Goal: Task Accomplishment & Management: Manage account settings

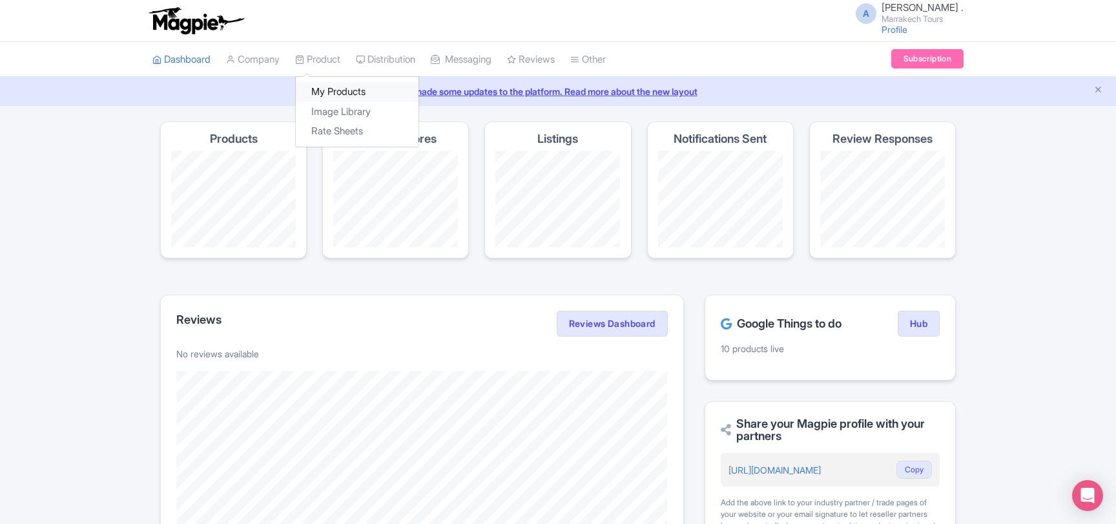
click at [340, 87] on link "My Products" at bounding box center [357, 92] width 123 height 20
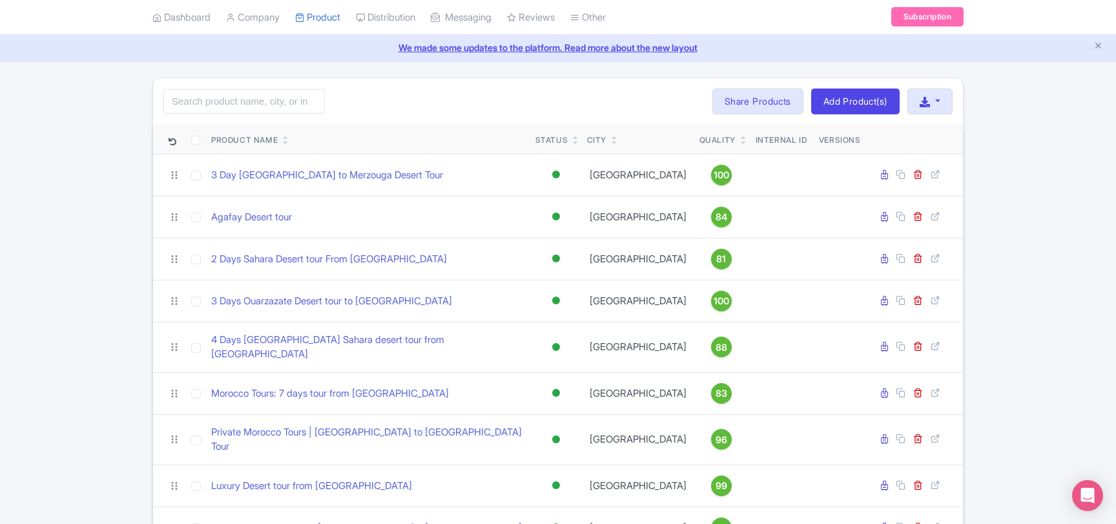
scroll to position [70, 0]
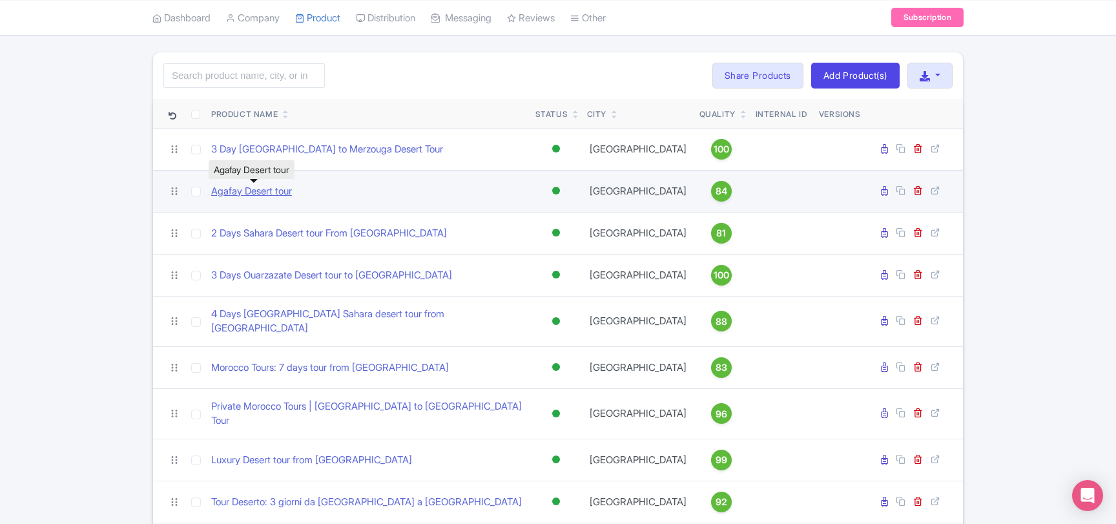
click at [238, 192] on link "Agafay Desert tour" at bounding box center [251, 191] width 81 height 15
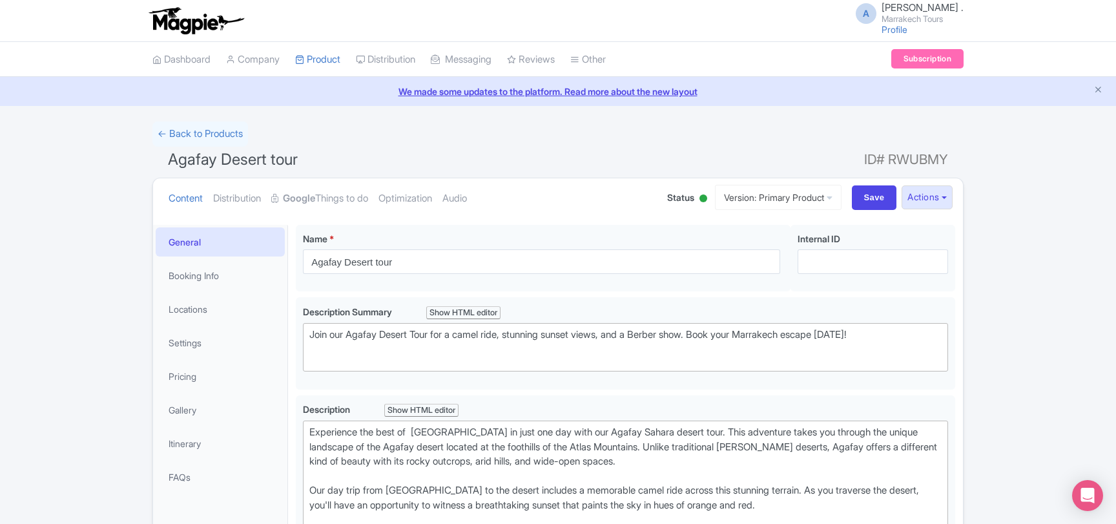
click at [697, 199] on div at bounding box center [703, 199] width 13 height 20
click at [665, 247] on div "Inactive" at bounding box center [671, 246] width 76 height 25
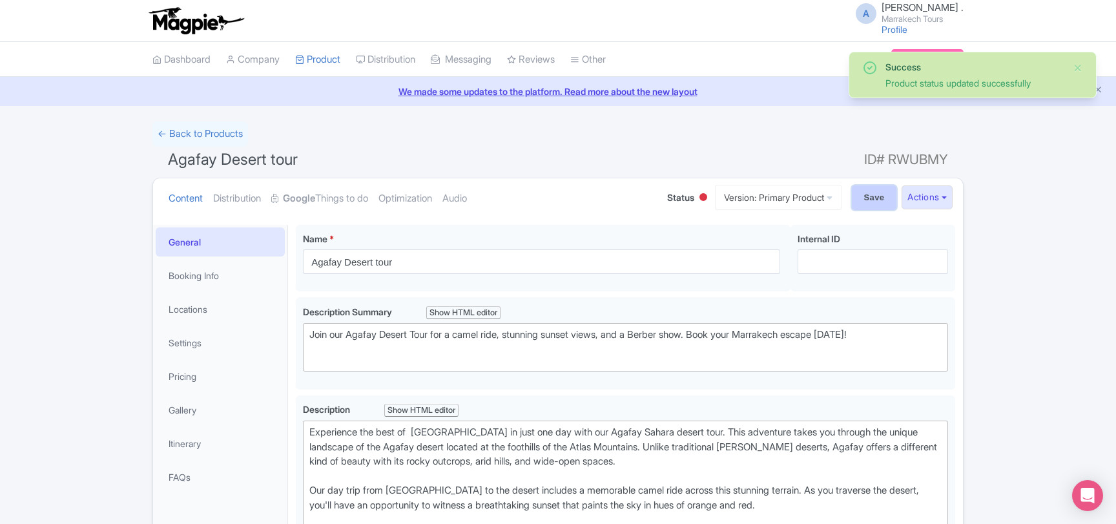
click at [866, 201] on input "Save" at bounding box center [874, 197] width 45 height 25
type input "Saving..."
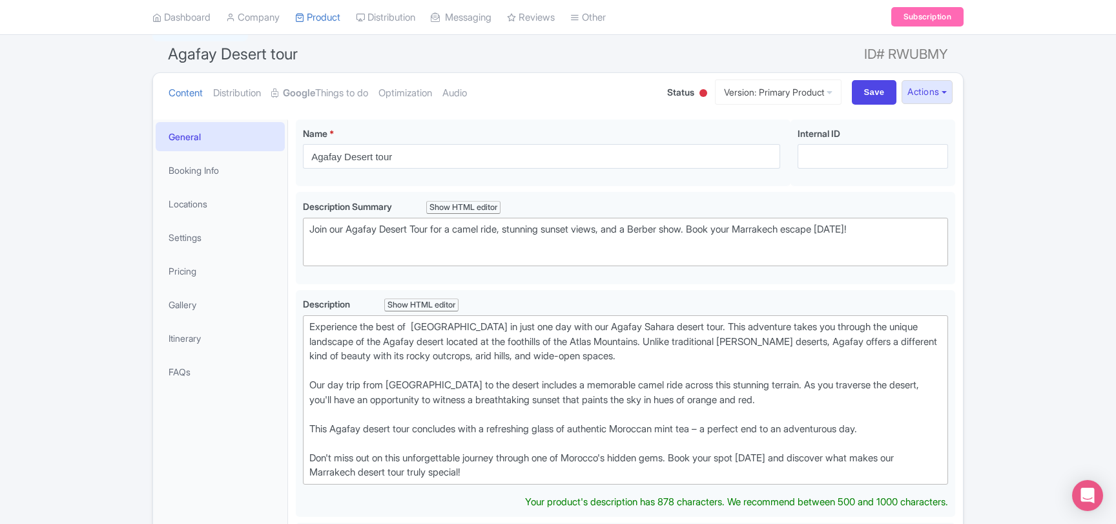
scroll to position [85, 0]
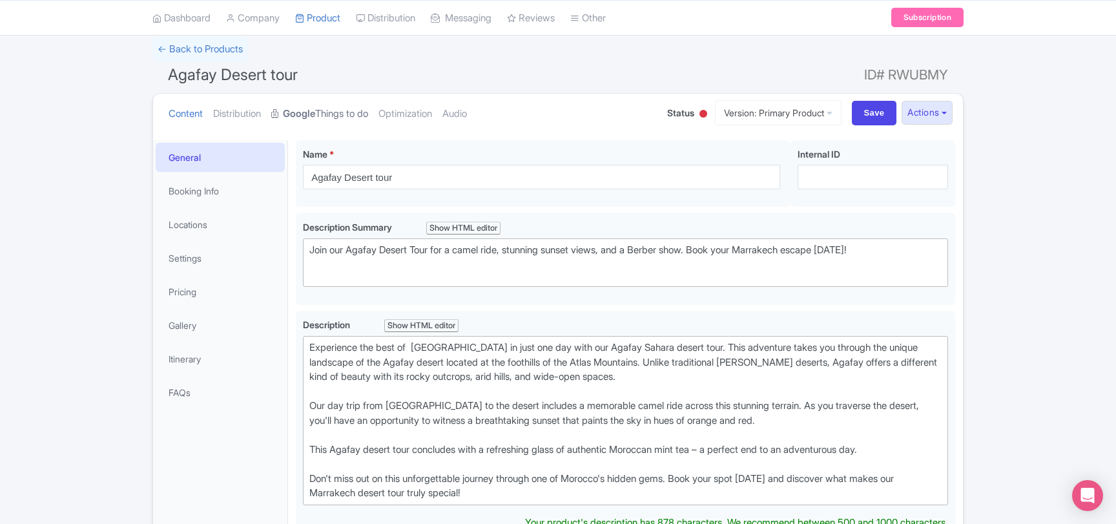
click at [364, 118] on link "Google Things to do" at bounding box center [319, 114] width 97 height 41
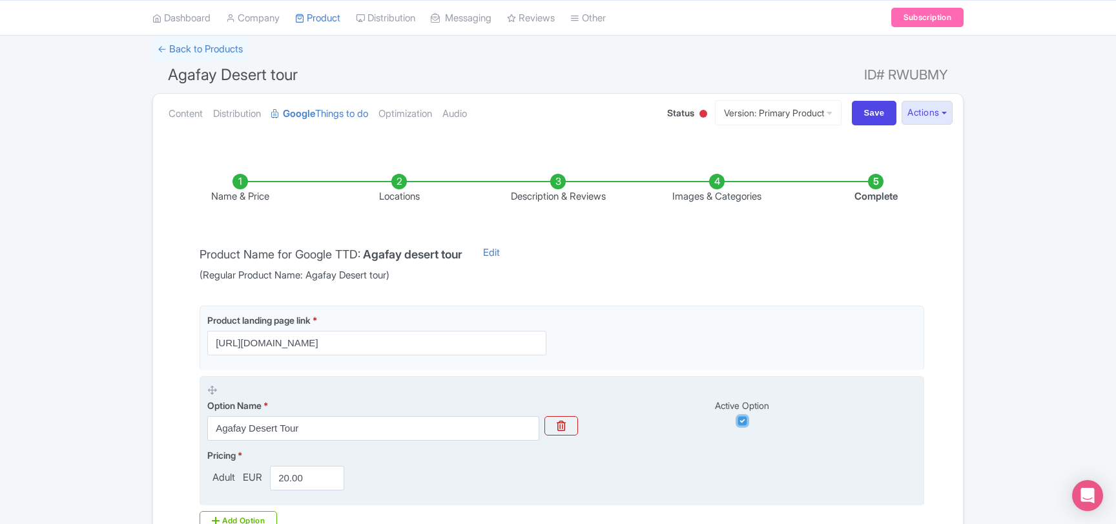
click at [744, 419] on input "checkbox" at bounding box center [743, 421] width 10 height 10
checkbox input "false"
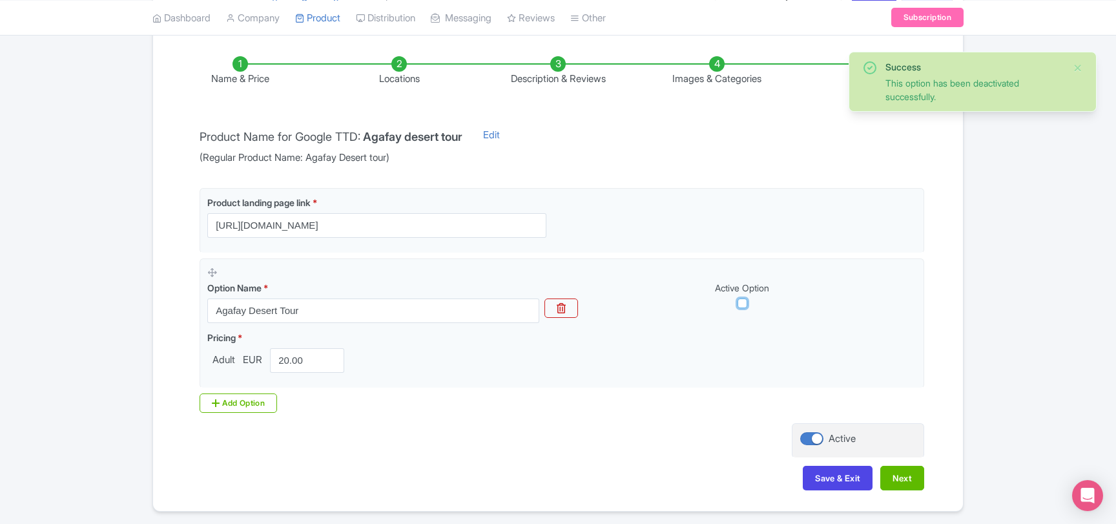
scroll to position [224, 0]
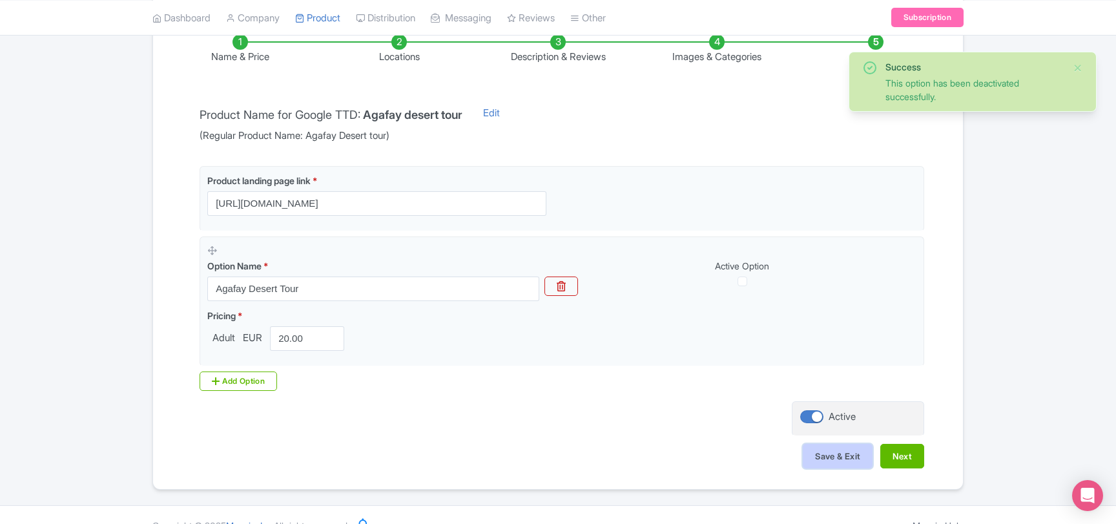
click at [813, 448] on button "Save & Exit" at bounding box center [838, 456] width 70 height 25
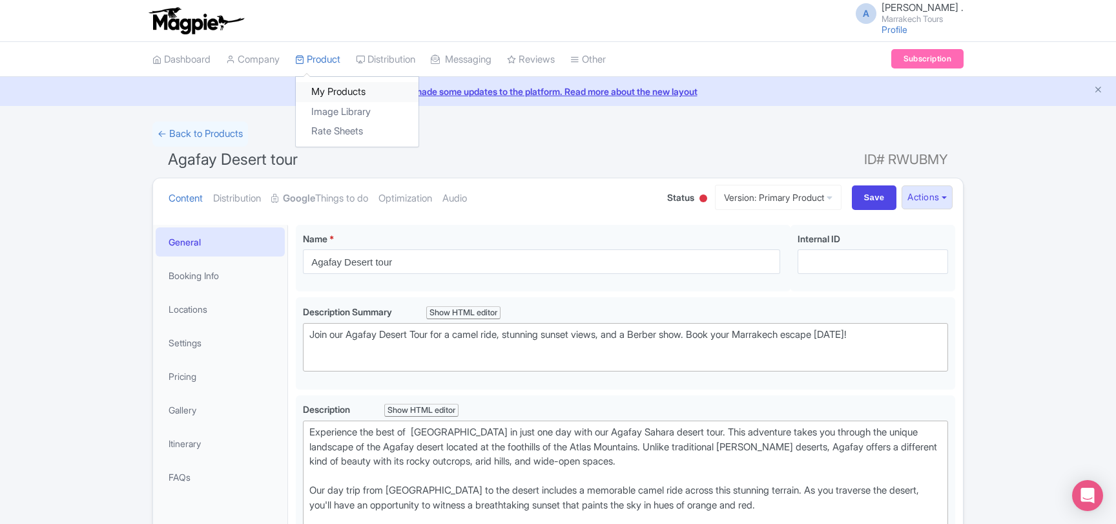
click at [335, 92] on link "My Products" at bounding box center [357, 92] width 123 height 20
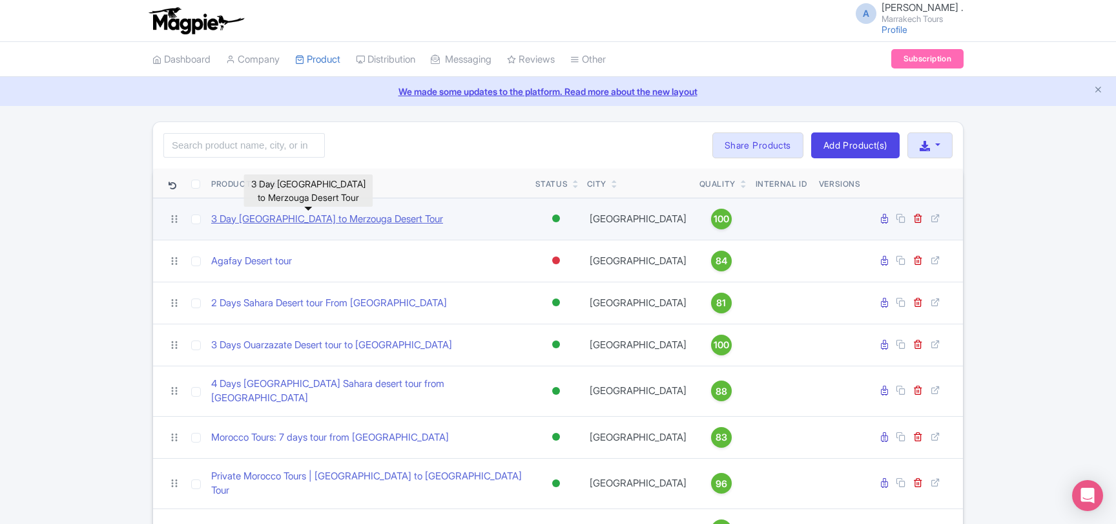
click at [344, 222] on link "3 Day [GEOGRAPHIC_DATA] to Merzouga Desert Tour" at bounding box center [327, 219] width 232 height 15
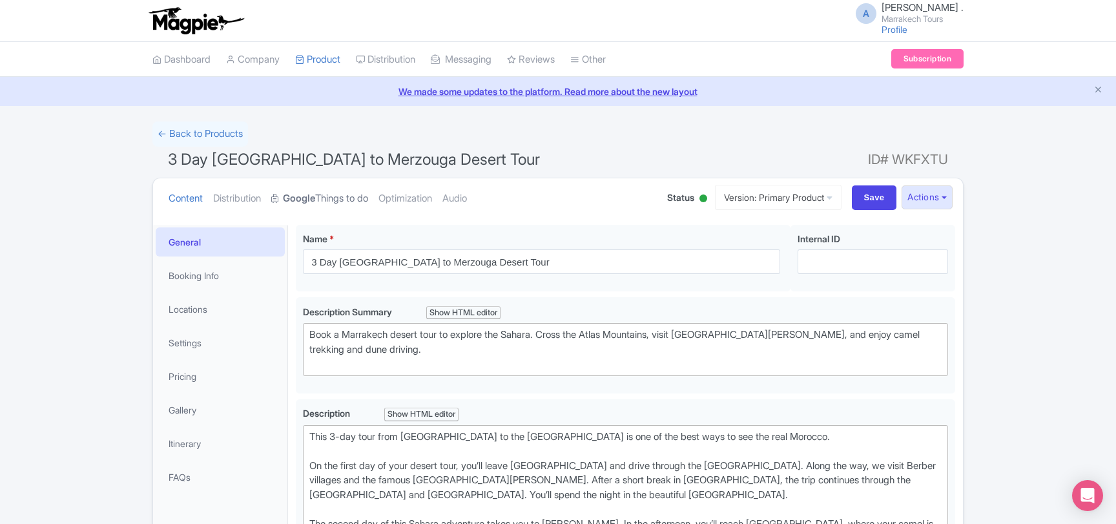
click at [340, 210] on link "Google Things to do" at bounding box center [319, 198] width 97 height 41
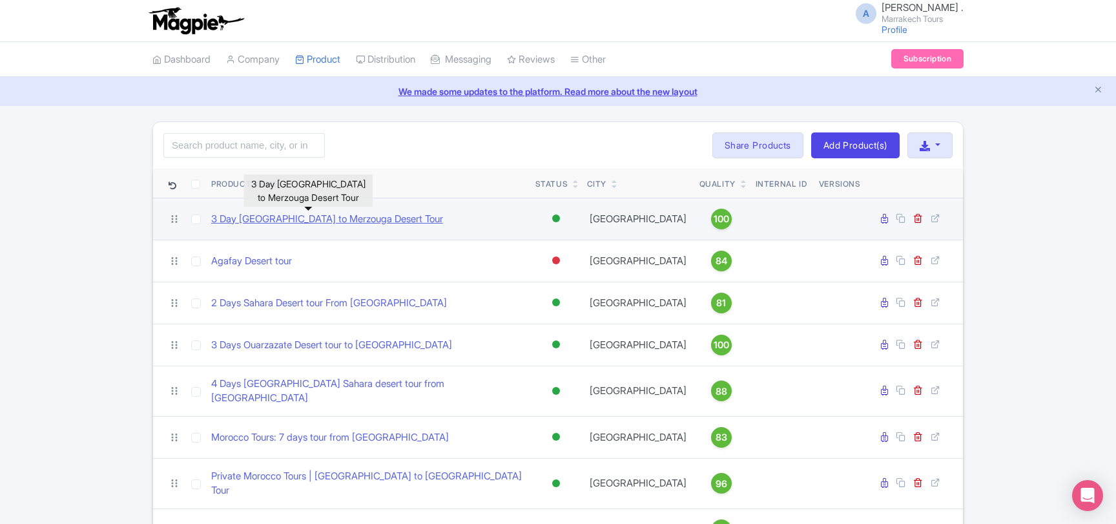
click at [299, 222] on link "3 Day [GEOGRAPHIC_DATA] to Merzouga Desert Tour" at bounding box center [327, 219] width 232 height 15
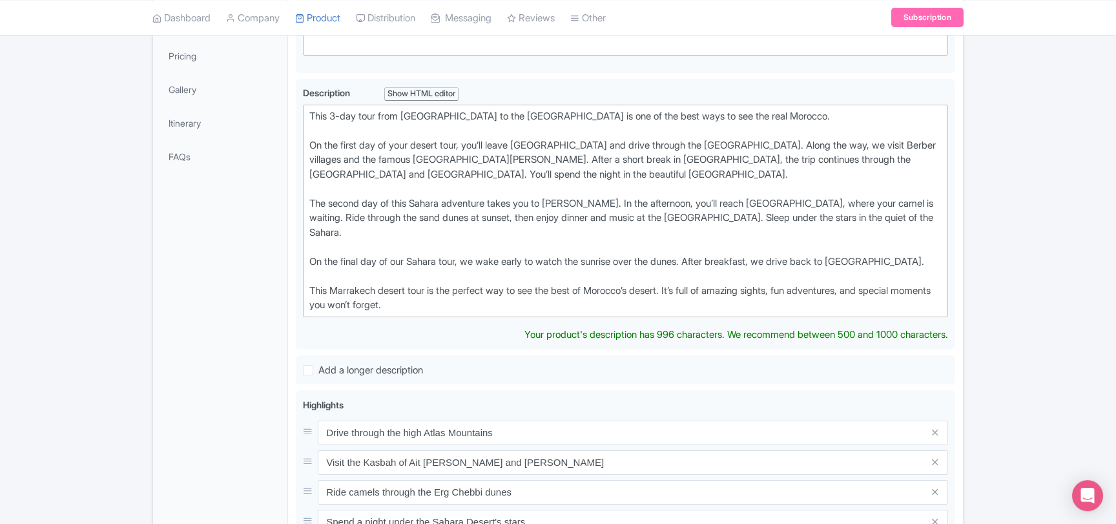
scroll to position [349, 0]
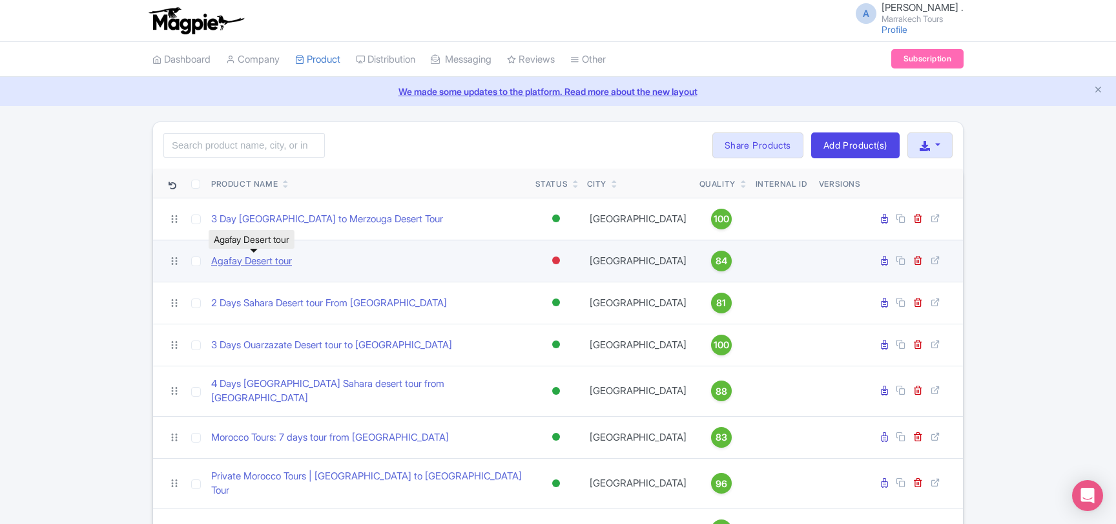
click at [264, 258] on link "Agafay Desert tour" at bounding box center [251, 261] width 81 height 15
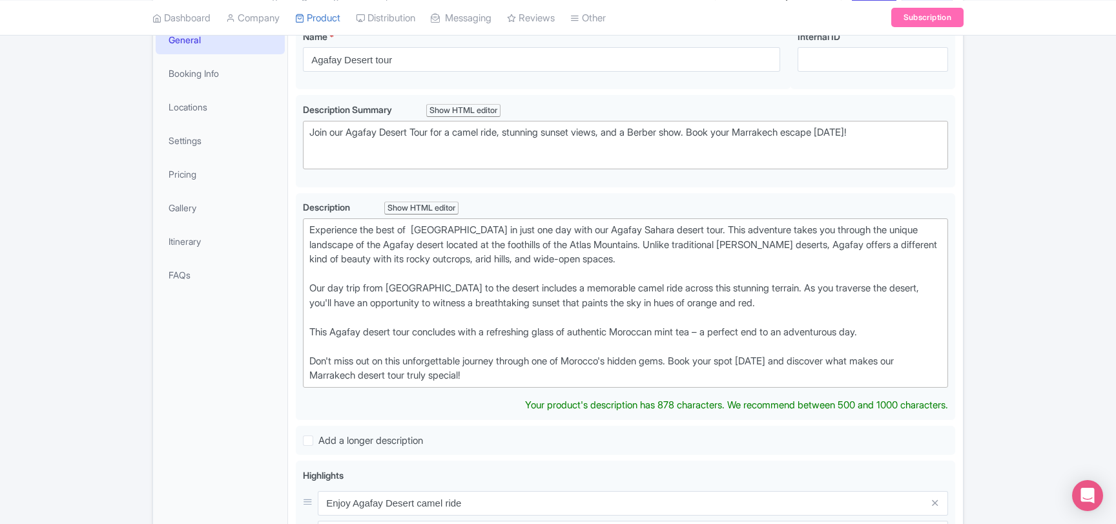
scroll to position [209, 0]
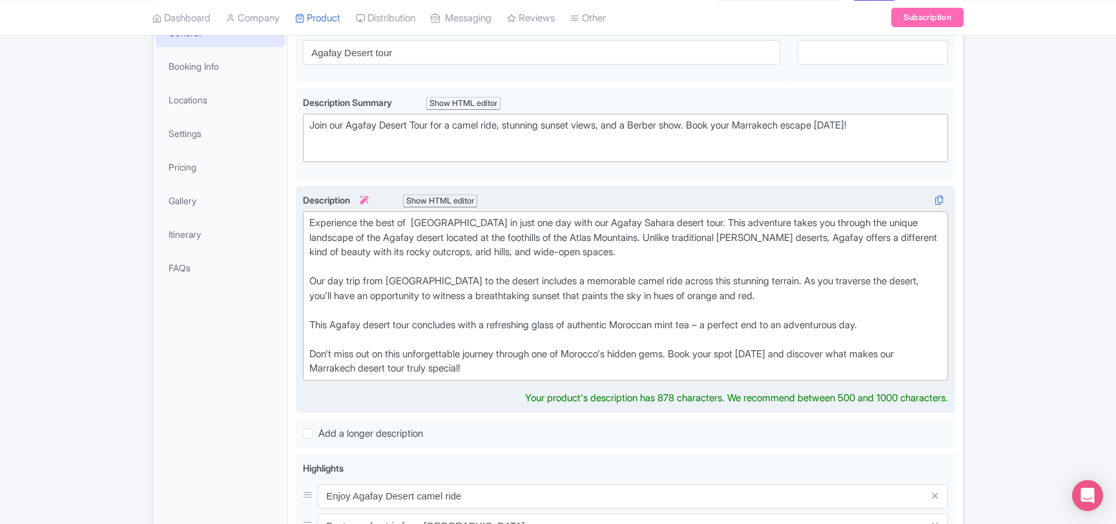
click at [428, 361] on div "Experience the best of Marrakech in just one day with our Agafay Sahara desert …" at bounding box center [625, 296] width 632 height 160
copy br
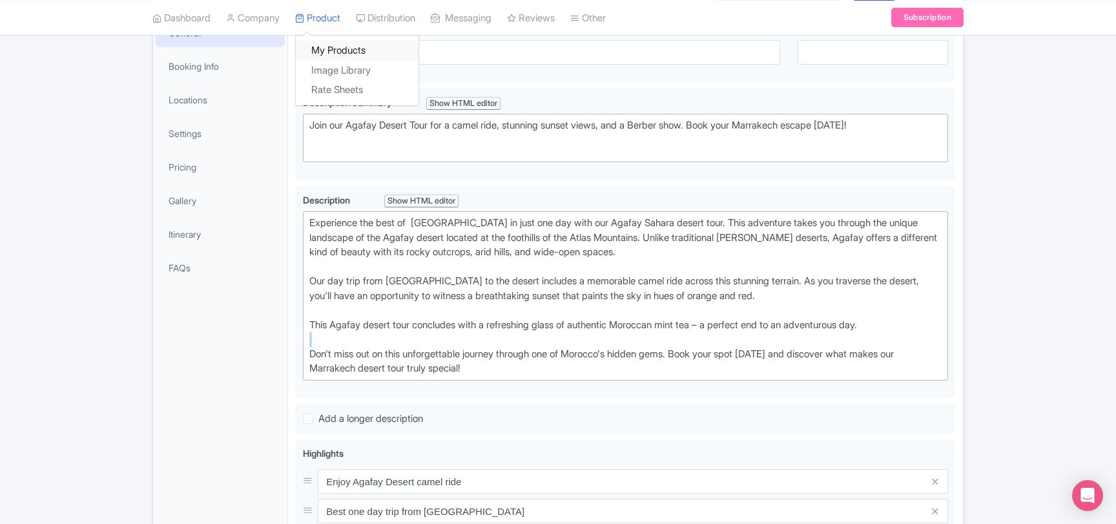
click at [331, 44] on link "My Products" at bounding box center [357, 51] width 123 height 20
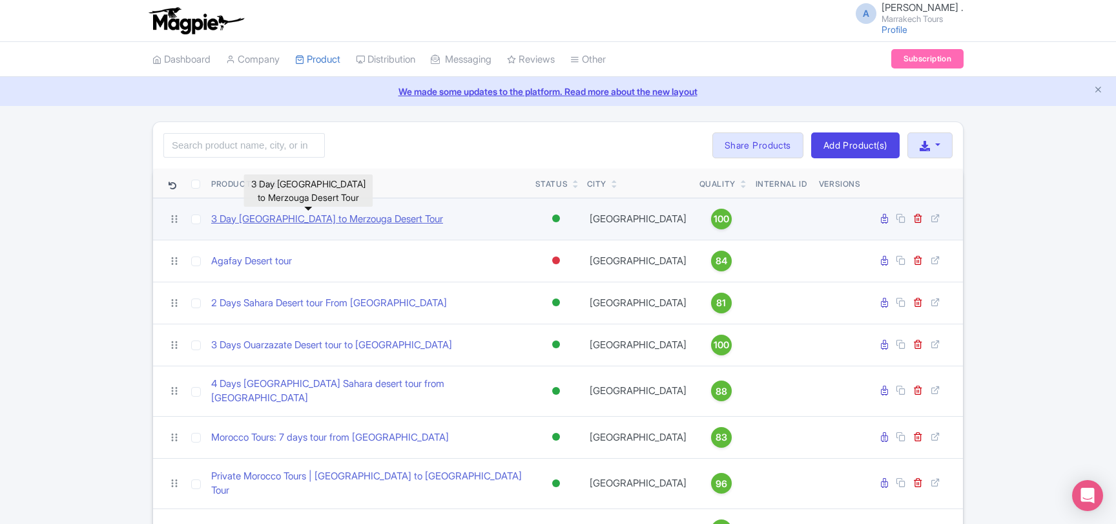
click at [293, 221] on link "3 Day [GEOGRAPHIC_DATA] to Merzouga Desert Tour" at bounding box center [327, 219] width 232 height 15
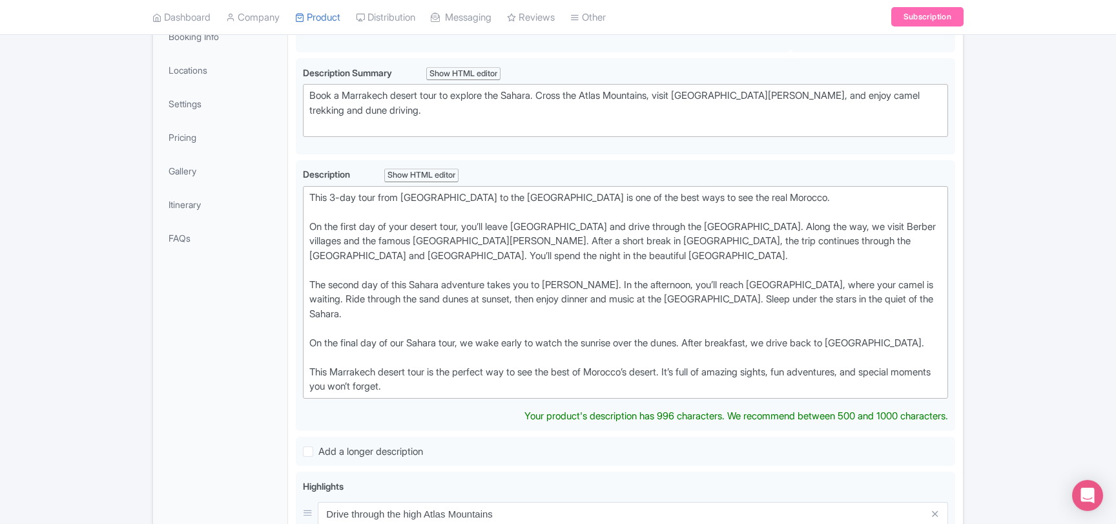
scroll to position [279, 0]
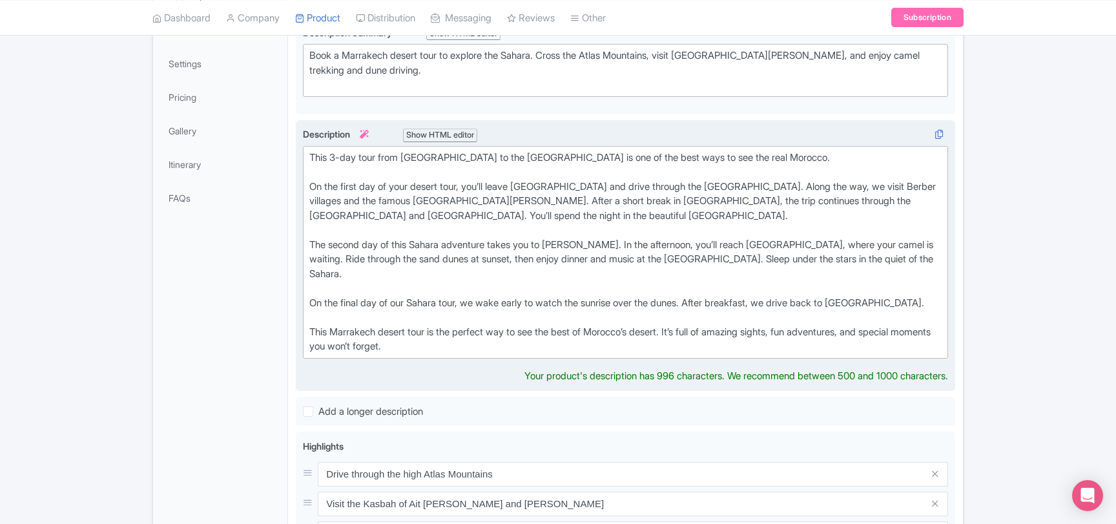
click at [315, 304] on div "This 3-day tour from [GEOGRAPHIC_DATA] to the [GEOGRAPHIC_DATA] is one of the b…" at bounding box center [625, 251] width 632 height 203
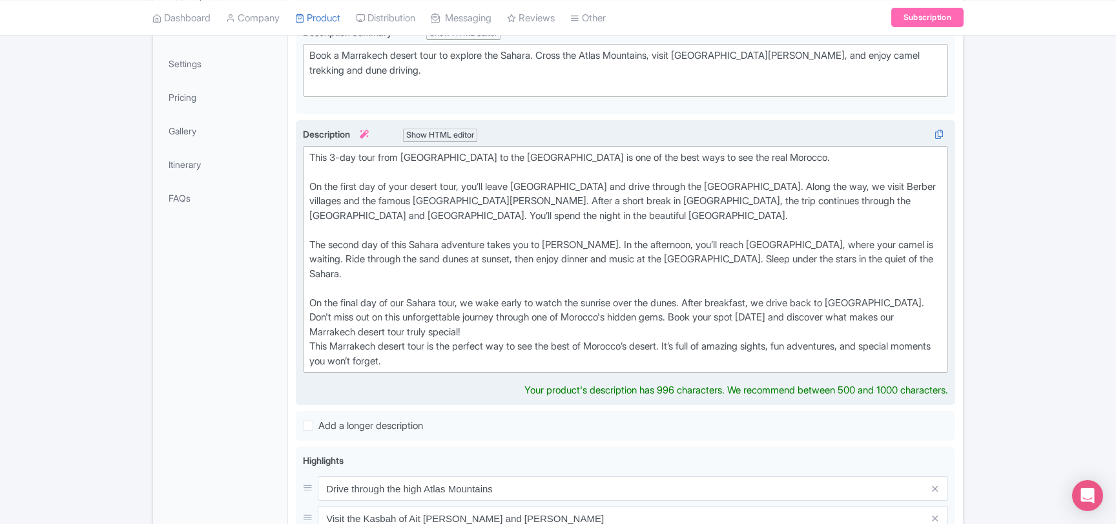
click at [923, 285] on div "This 3-day tour from Marrakech to the Merzouga desert is one of the best ways t…" at bounding box center [625, 259] width 632 height 218
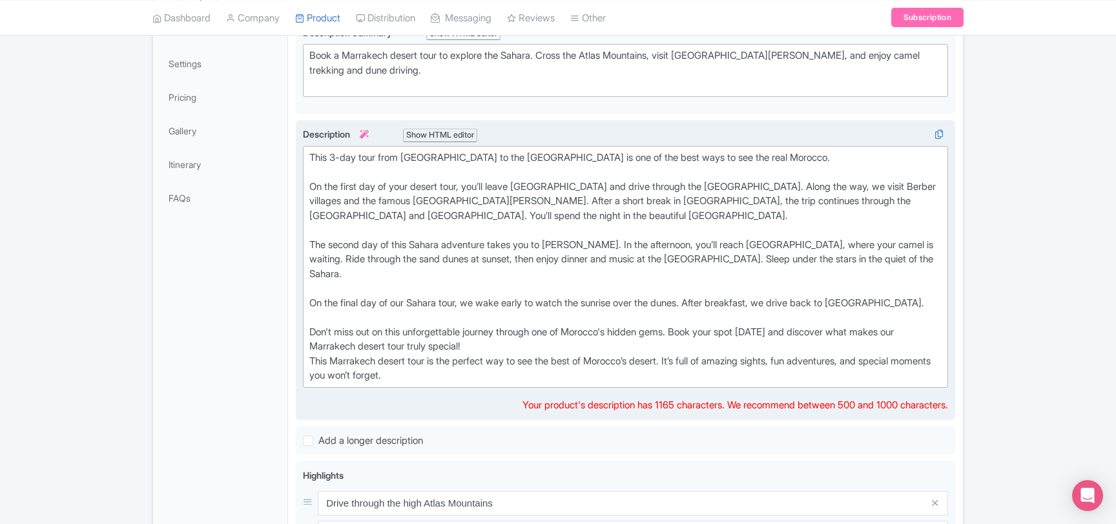
drag, startPoint x: 448, startPoint y: 365, endPoint x: 309, endPoint y: 346, distance: 140.1
click at [309, 346] on trix-editor "This 3-day tour from Marrakech to the Merzouga desert is one of the best ways t…" at bounding box center [625, 267] width 645 height 242
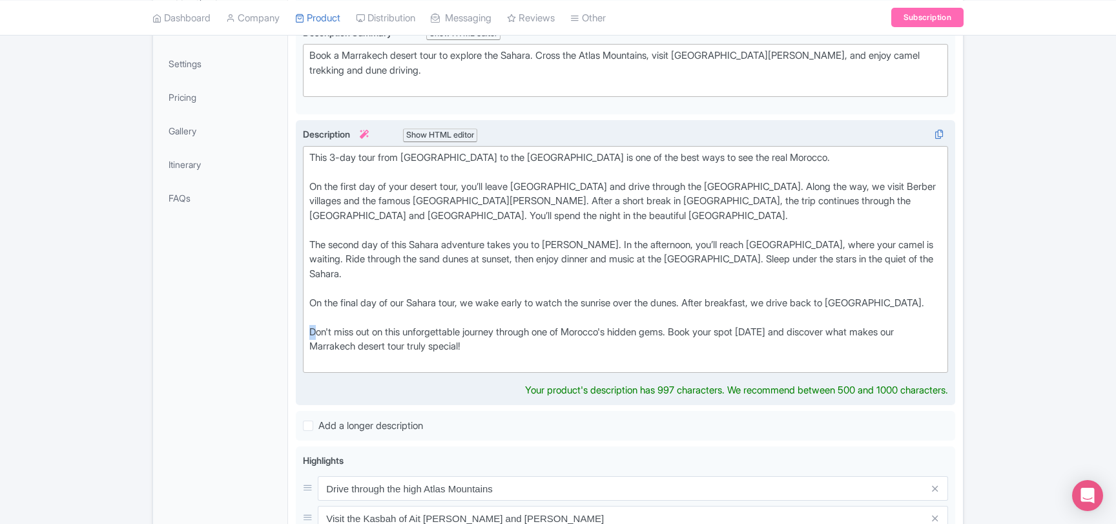
click at [309, 316] on trix-editor "This 3-day tour from Marrakech to the Merzouga desert is one of the best ways t…" at bounding box center [625, 259] width 645 height 227
type trix-editor "<div>This 3-day tour from Marrakech to the Merzouga desert is one of the best w…"
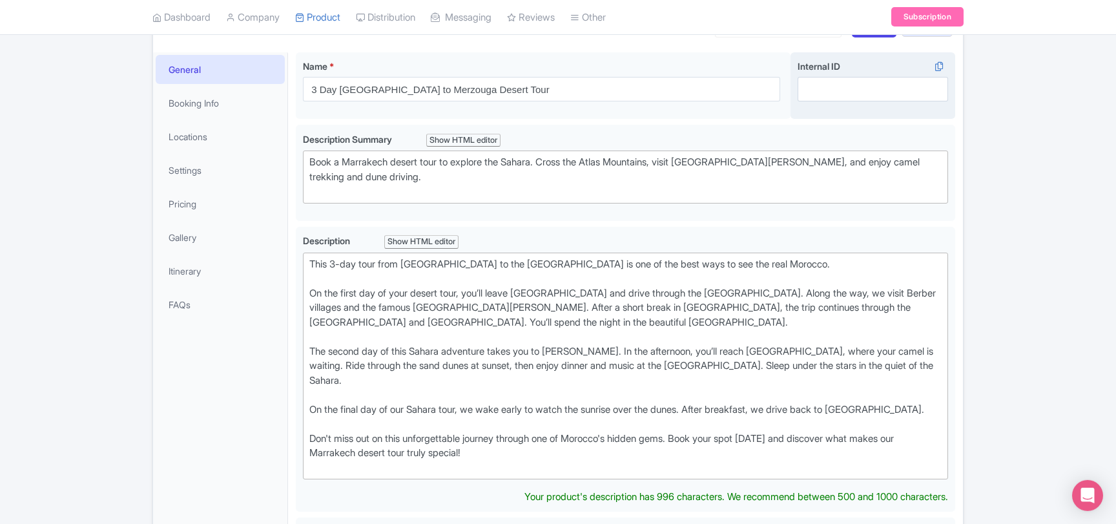
scroll to position [140, 0]
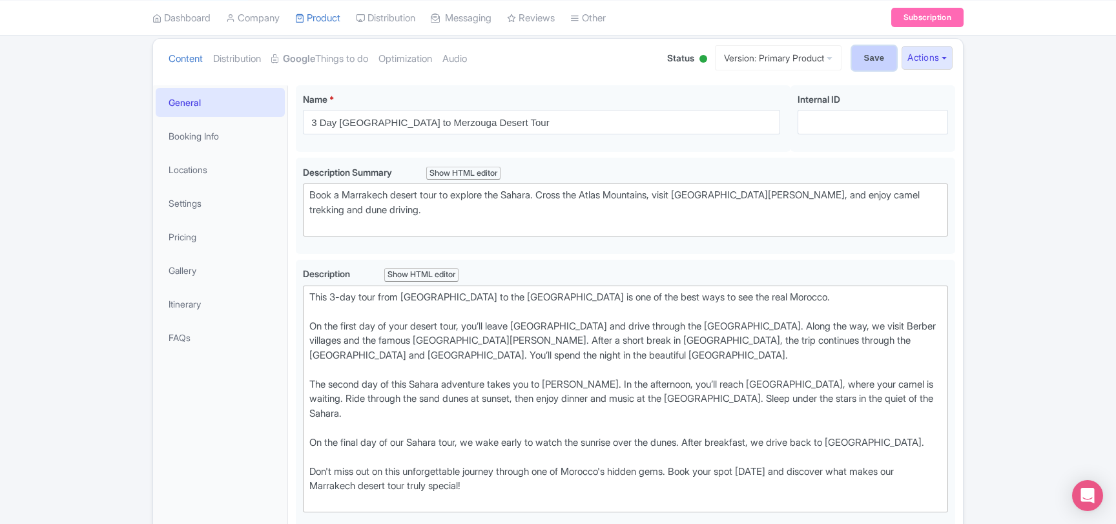
click at [879, 62] on input "Save" at bounding box center [874, 58] width 45 height 25
type input "Saving..."
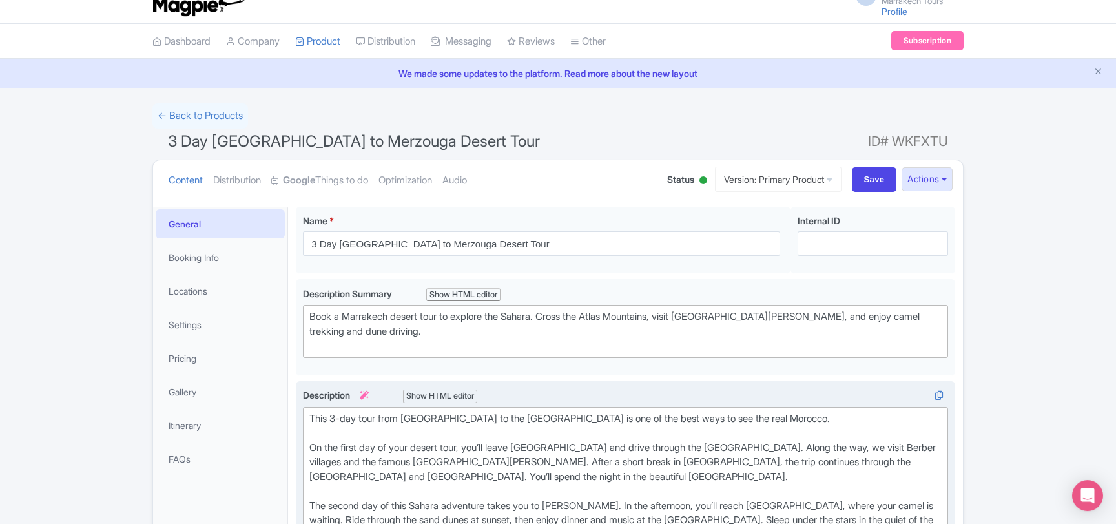
scroll to position [15, 0]
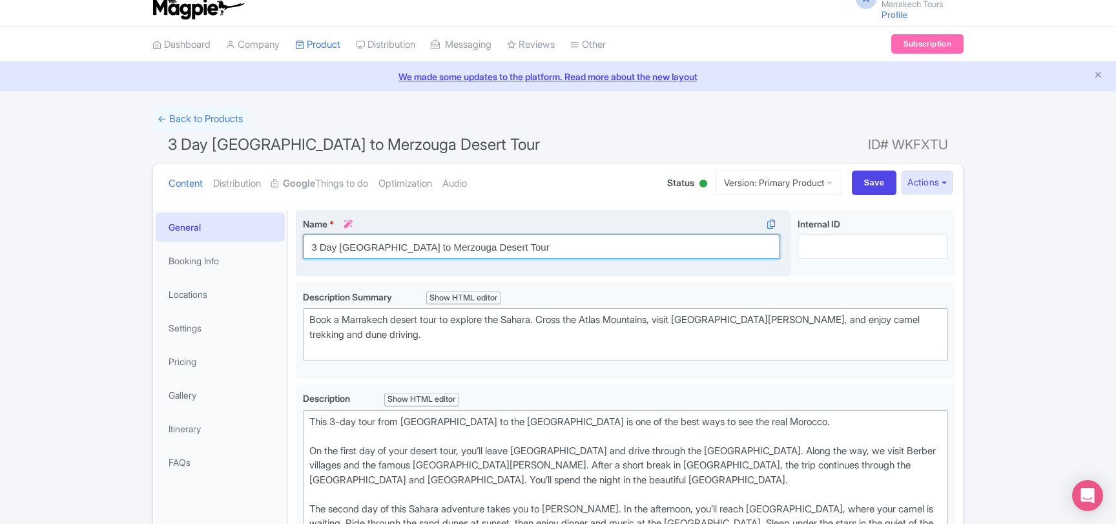
click at [367, 248] on input "3 Day Marrakech to Merzouga Desert Tour" at bounding box center [541, 246] width 477 height 25
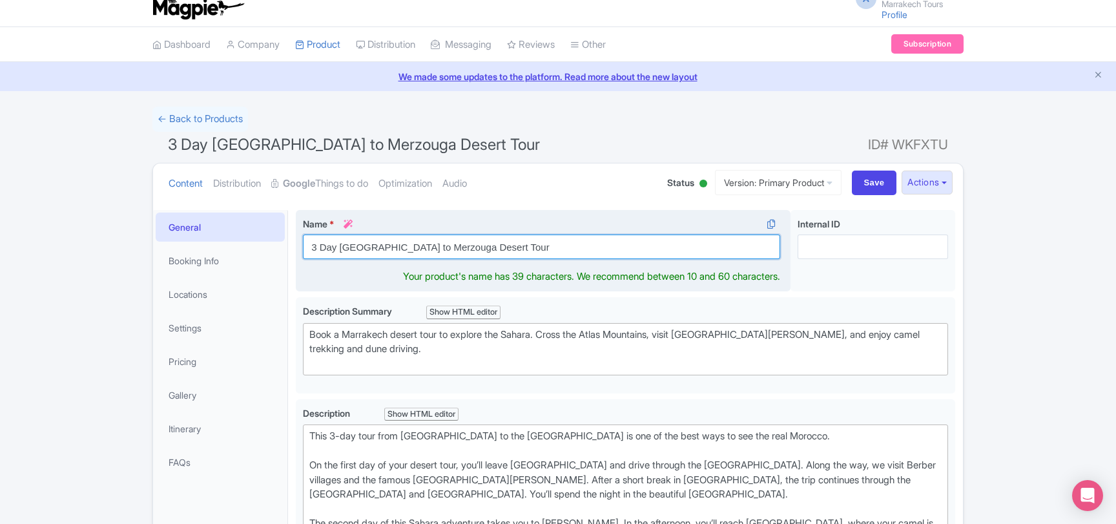
drag, startPoint x: 367, startPoint y: 248, endPoint x: 493, endPoint y: 249, distance: 126.0
click at [493, 249] on input "3 Day Marrakech to Merzouga Desert Tour" at bounding box center [541, 246] width 477 height 25
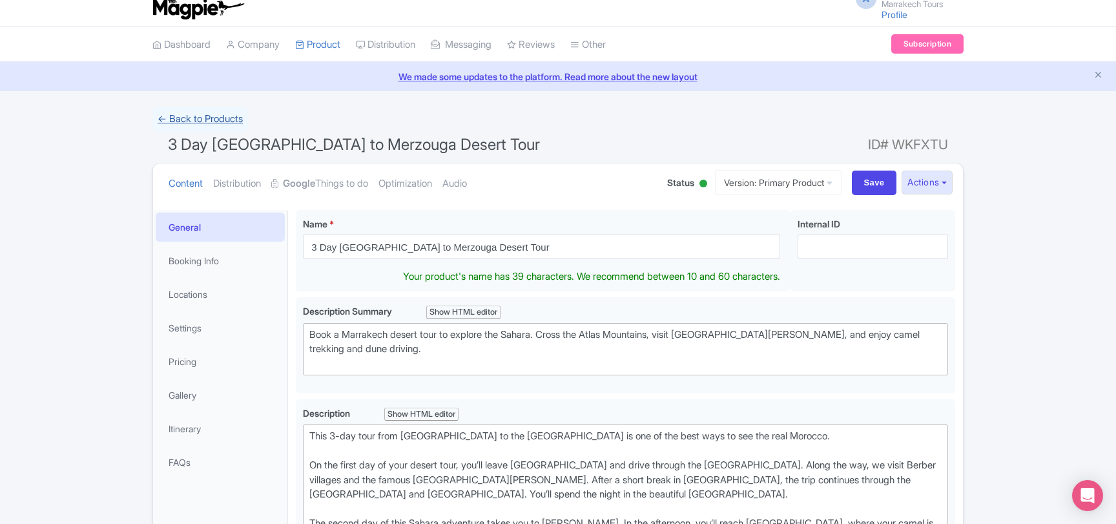
click at [209, 124] on link "← Back to Products" at bounding box center [200, 119] width 96 height 25
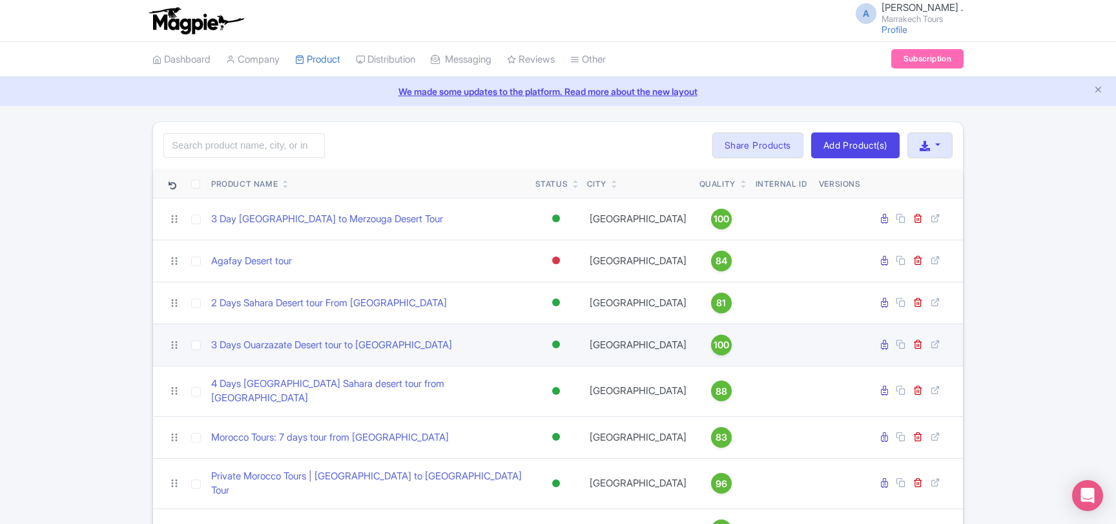
scroll to position [70, 0]
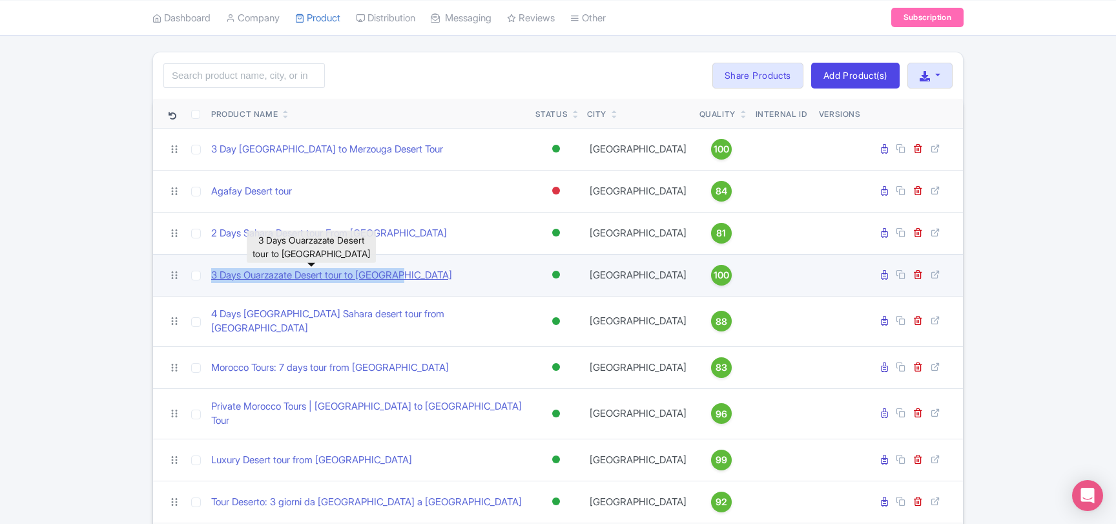
drag, startPoint x: 426, startPoint y: 274, endPoint x: 213, endPoint y: 277, distance: 213.2
click at [213, 277] on div "3 Days Ouarzazate Desert tour to Merzouga" at bounding box center [368, 275] width 314 height 15
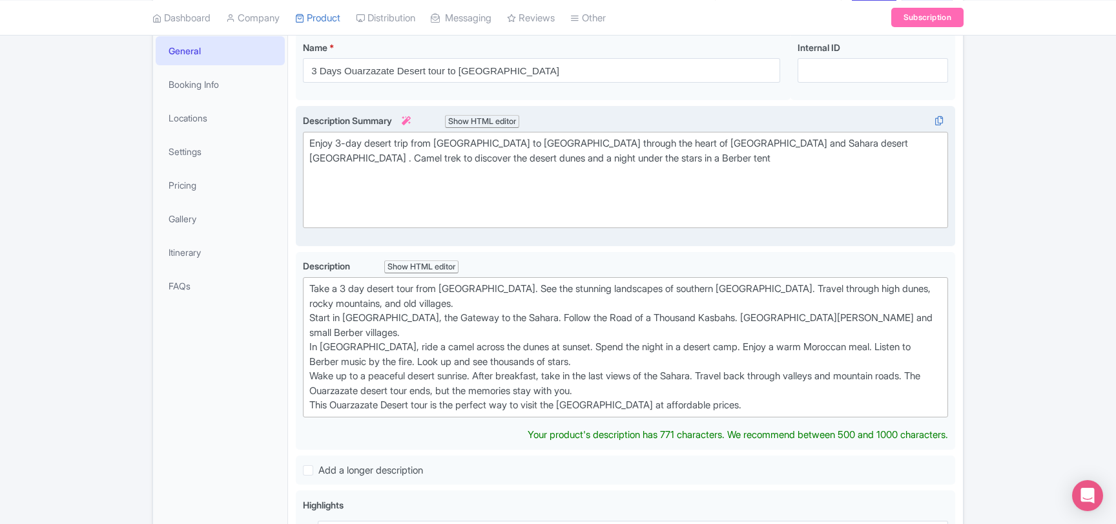
scroll to position [209, 0]
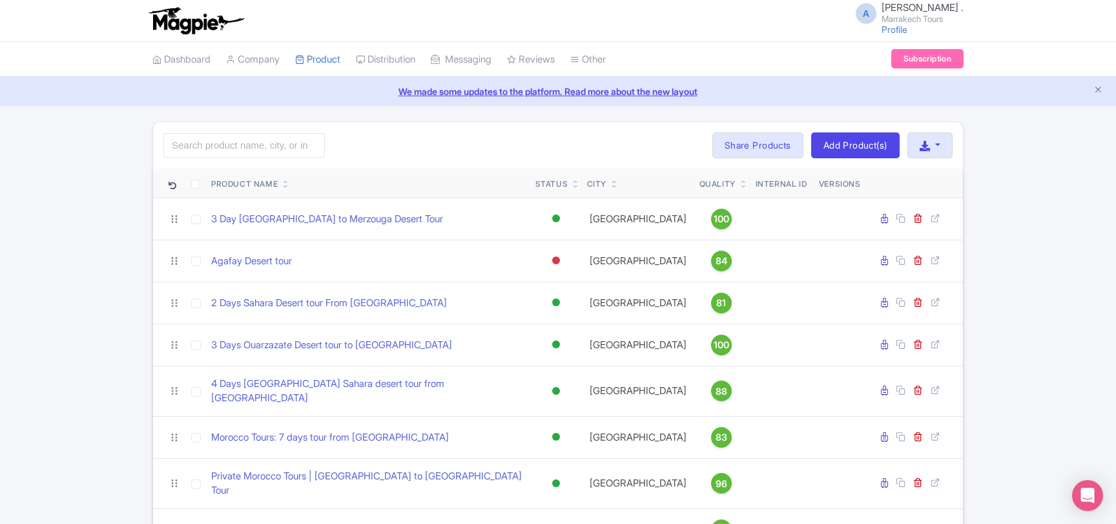
scroll to position [70, 0]
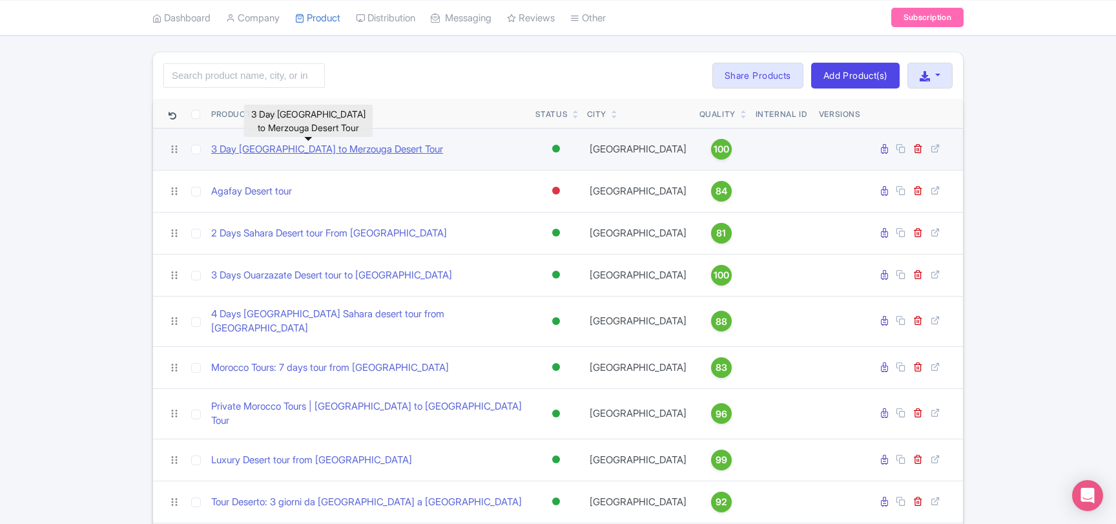
click at [309, 148] on link "3 Day [GEOGRAPHIC_DATA] to Merzouga Desert Tour" at bounding box center [327, 149] width 232 height 15
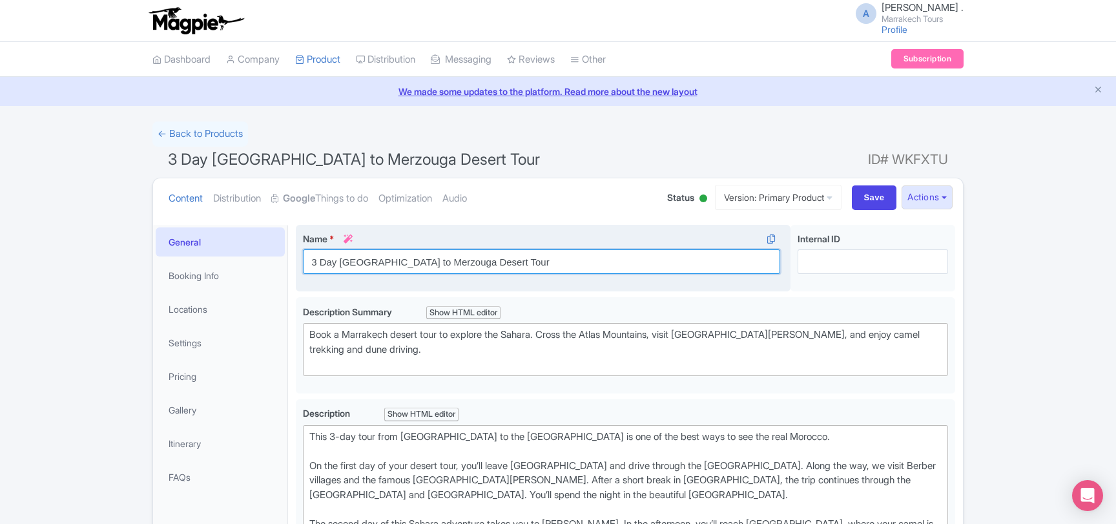
click at [335, 263] on input "3 Day [GEOGRAPHIC_DATA] to Merzouga Desert Tour" at bounding box center [541, 261] width 477 height 25
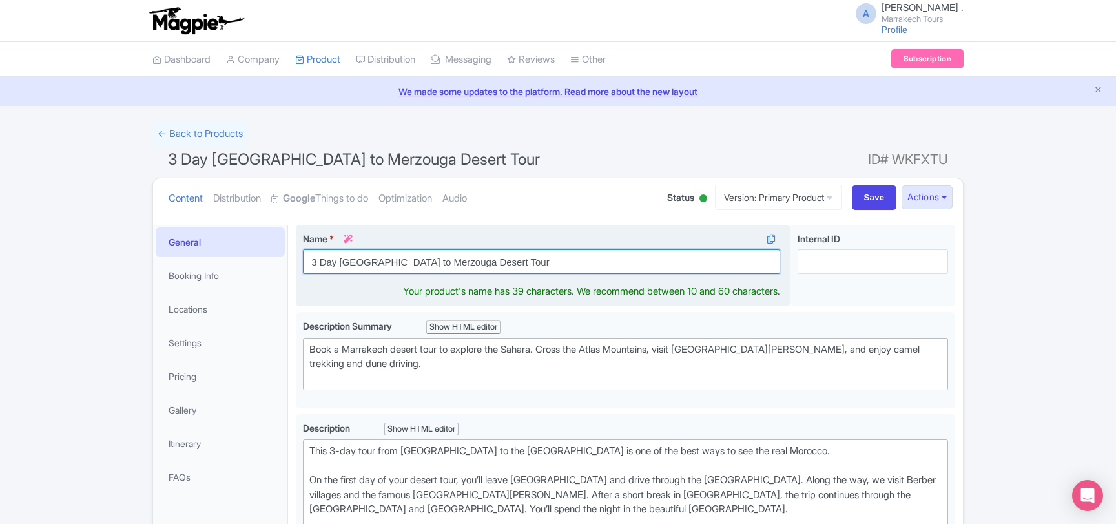
click at [335, 263] on input "3 Day Marrakech to Merzouga Desert Tour" at bounding box center [541, 261] width 477 height 25
paste input "s Ouarzazate Desert tour to Merzouga"
click at [364, 263] on input "3 Days Ouarzazate Desert tour to Merzouga" at bounding box center [541, 261] width 477 height 25
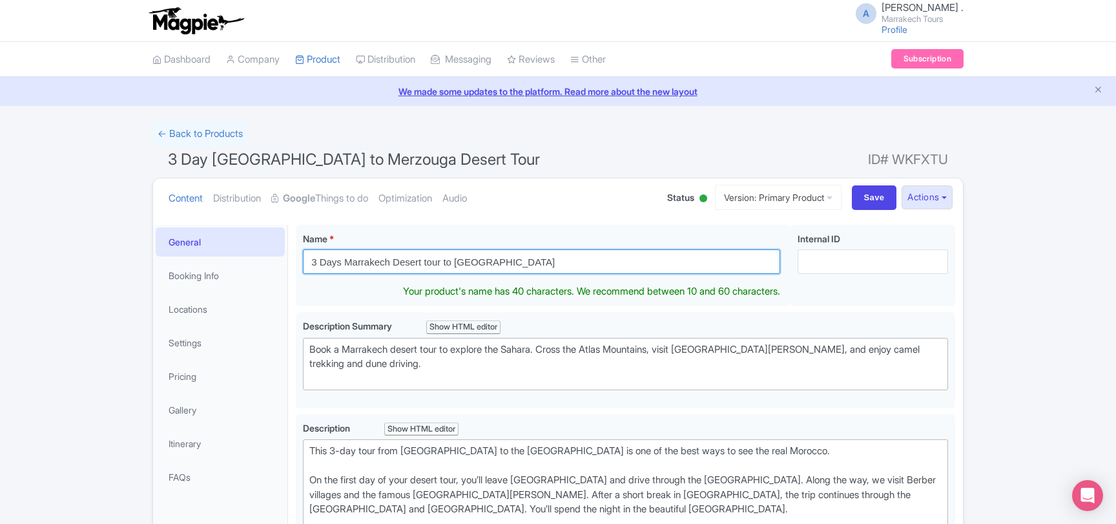
type input "3 Days Marrakech Desert tour to [GEOGRAPHIC_DATA]"
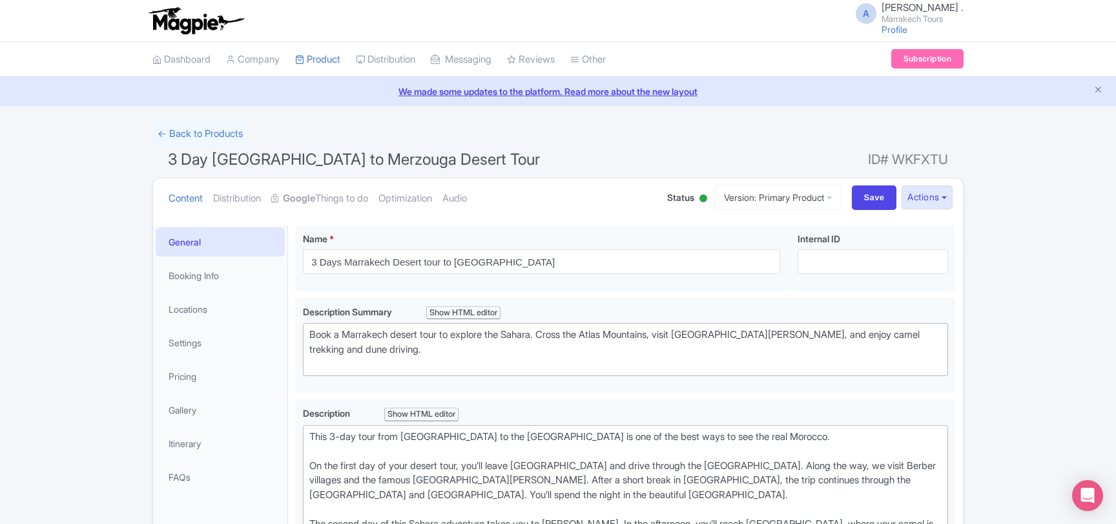
click at [593, 199] on ul "Content Distribution Google Things to do Optimization Audio" at bounding box center [404, 197] width 483 height 39
click at [852, 201] on input "Save" at bounding box center [874, 197] width 45 height 25
type input "Saving..."
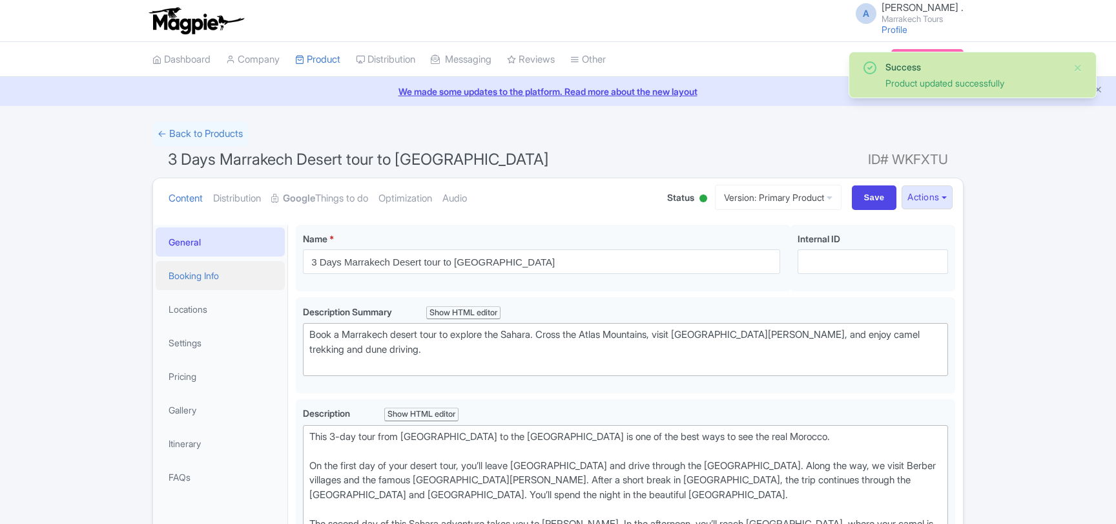
scroll to position [224, 0]
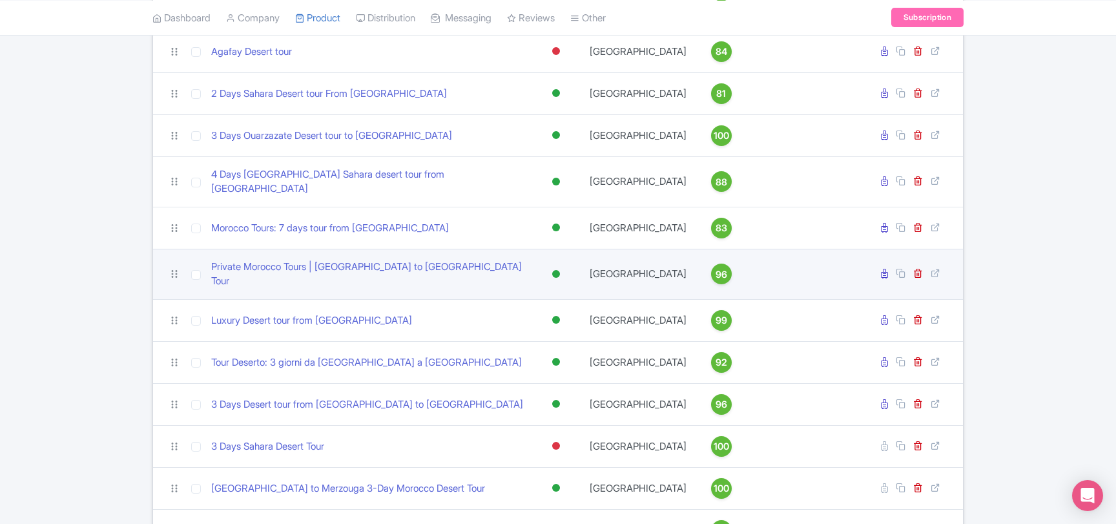
scroll to position [279, 0]
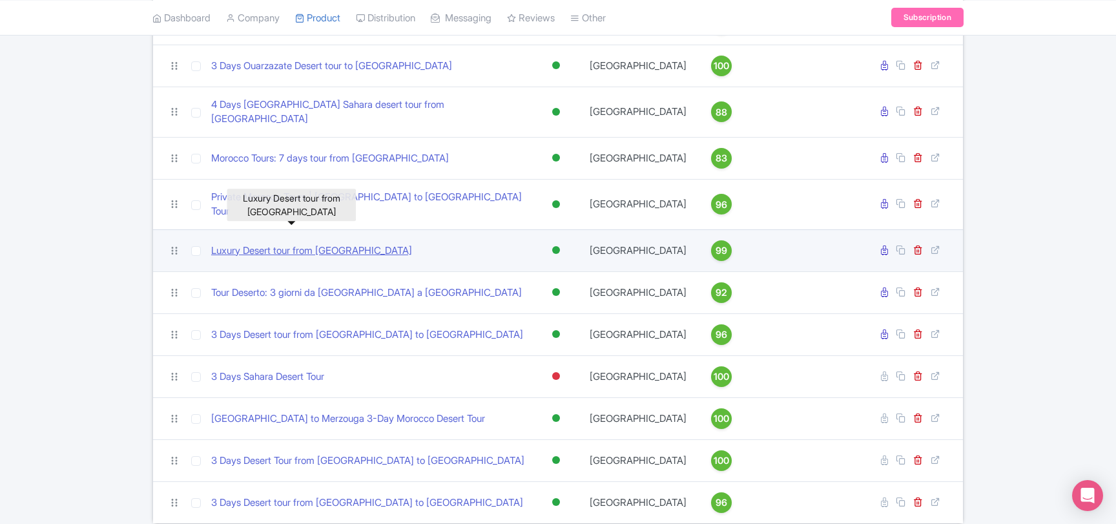
click at [346, 244] on link "Luxury Desert tour from [GEOGRAPHIC_DATA]" at bounding box center [311, 251] width 201 height 15
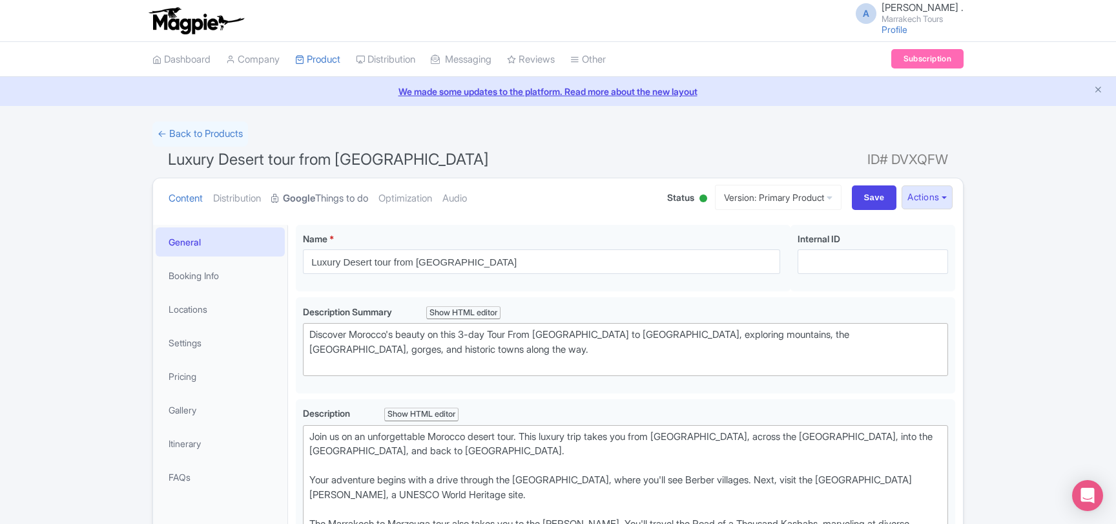
click at [315, 198] on strong "Google" at bounding box center [299, 198] width 32 height 15
